Goal: Find specific fact: Find specific fact

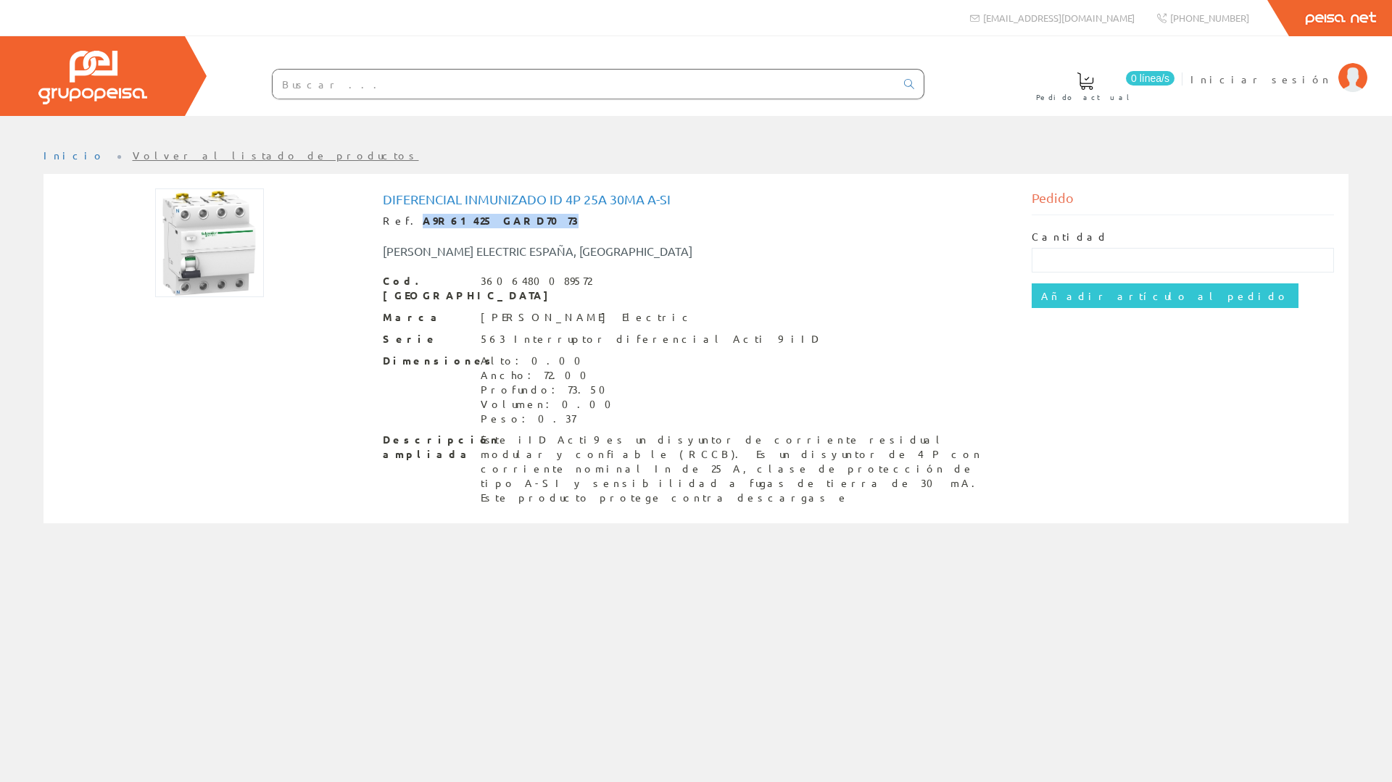
drag, startPoint x: 407, startPoint y: 217, endPoint x: 511, endPoint y: 222, distance: 103.8
click at [511, 222] on div "Ref. A9R61425 GARD7073" at bounding box center [696, 221] width 627 height 14
copy strong "A9R61425 GARD7073"
click at [529, 232] on div "[PERSON_NAME] ELECTRIC ESPAÑA, [GEOGRAPHIC_DATA]" at bounding box center [696, 243] width 649 height 31
drag, startPoint x: 405, startPoint y: 222, endPoint x: 505, endPoint y: 223, distance: 99.3
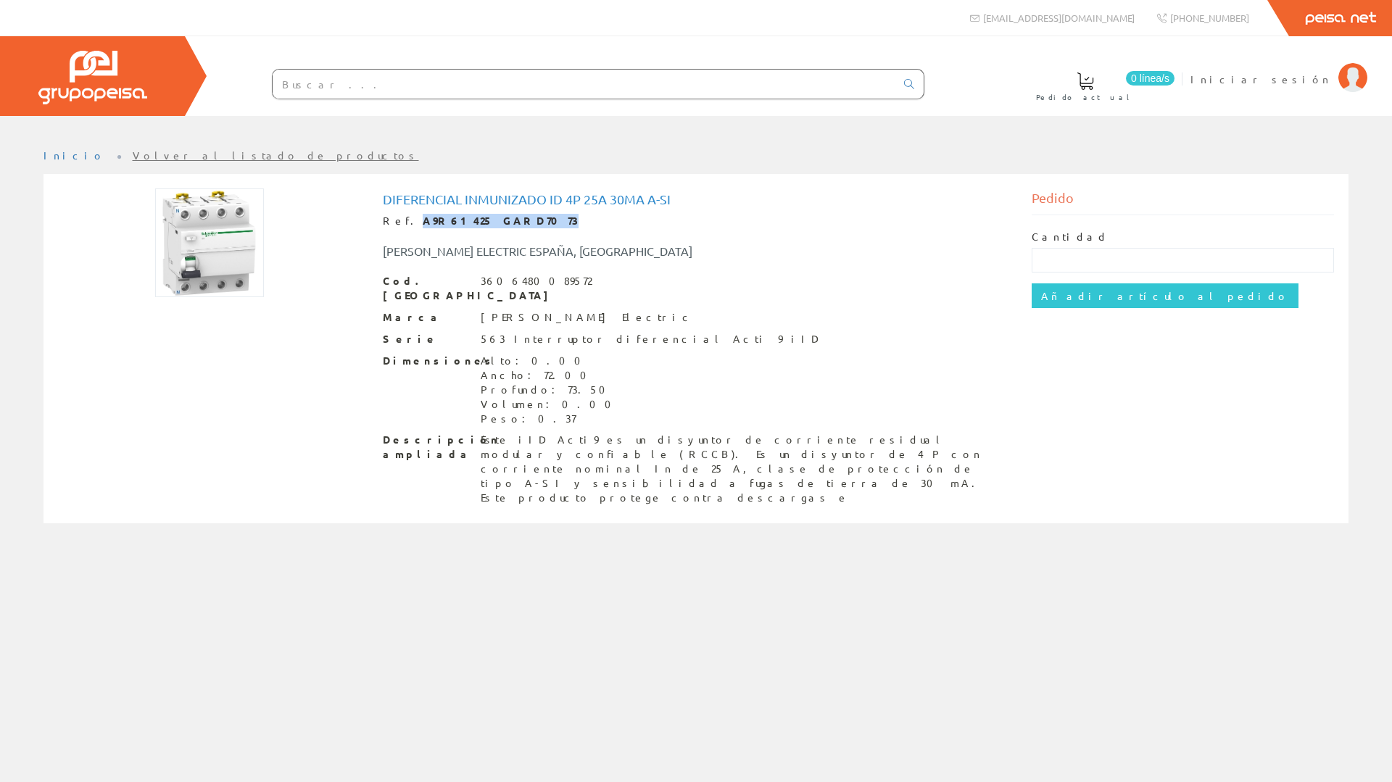
click at [505, 223] on strong "A9R61425 GARD7073" at bounding box center [501, 220] width 156 height 13
copy strong "A9R61425 GARD7073"
drag, startPoint x: 583, startPoint y: 204, endPoint x: 512, endPoint y: 215, distance: 72.0
click at [584, 202] on h1 "Diferencial inmunizado Id 4p 25a 30ma A-si" at bounding box center [696, 199] width 627 height 14
drag, startPoint x: 455, startPoint y: 219, endPoint x: 515, endPoint y: 218, distance: 59.4
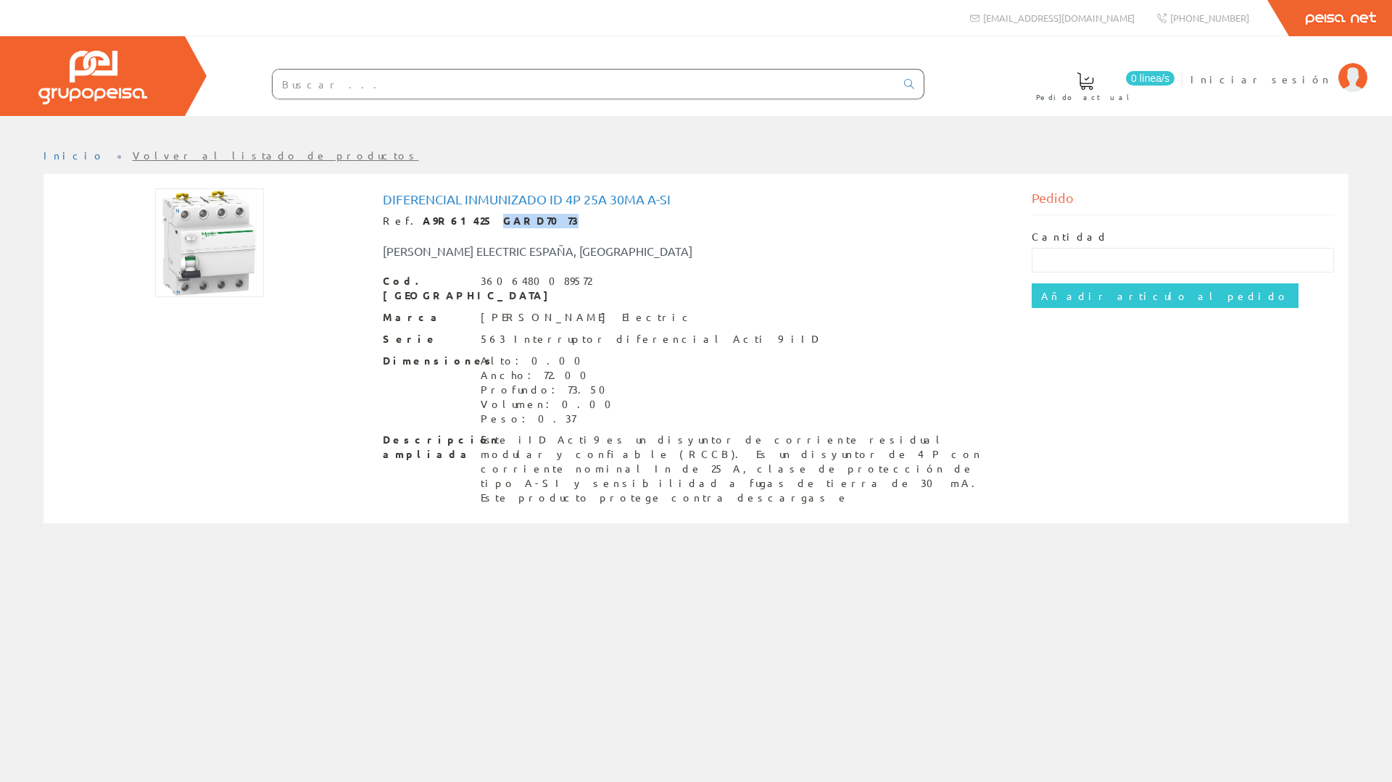
click at [515, 218] on div "Ref. A9R61425 GARD7073" at bounding box center [696, 221] width 627 height 14
copy strong "GARD7073"
click at [423, 224] on strong "A9R61425 GARD7073" at bounding box center [501, 220] width 156 height 13
drag, startPoint x: 405, startPoint y: 221, endPoint x: 452, endPoint y: 223, distance: 47.1
click at [452, 223] on strong "A9R61425 GARD7073" at bounding box center [501, 220] width 156 height 13
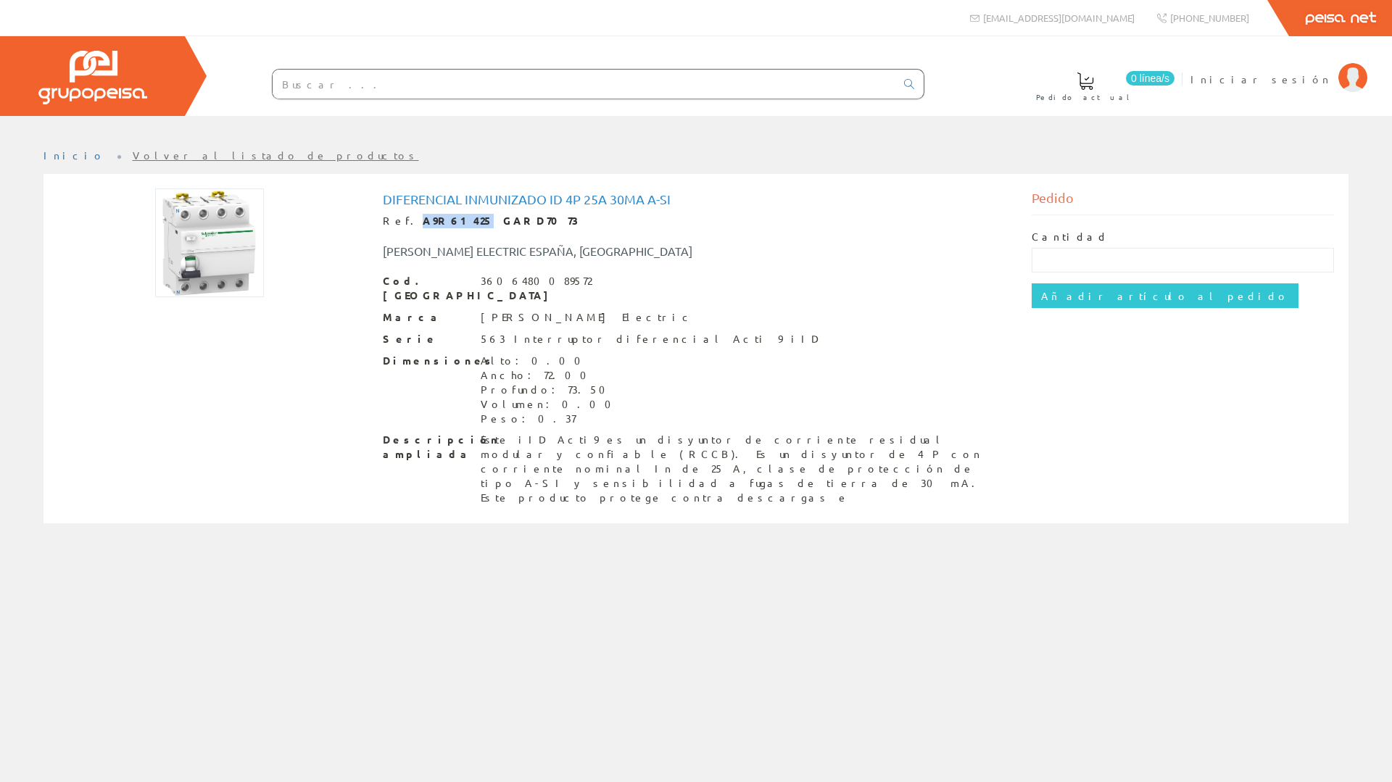
copy strong "A9R61425"
